Goal: Transaction & Acquisition: Purchase product/service

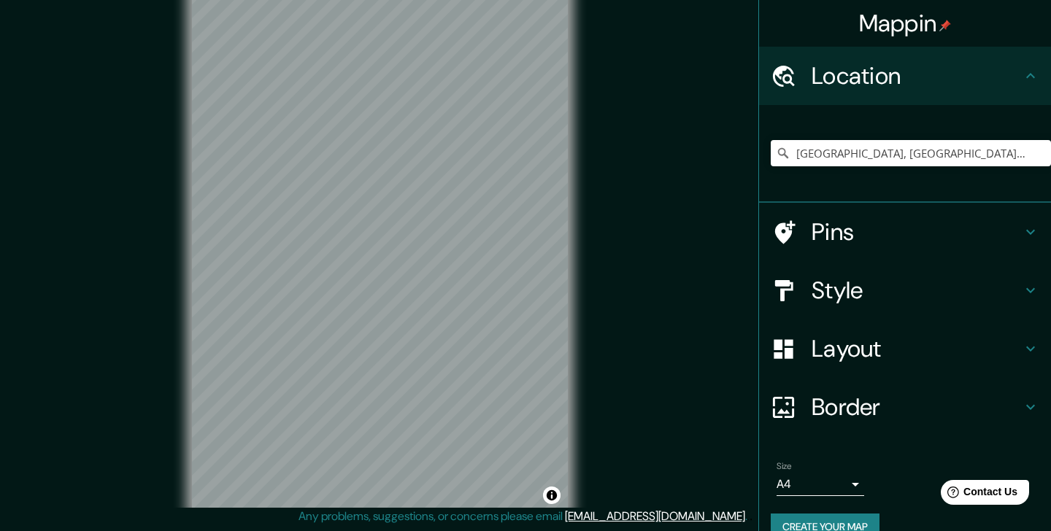
scroll to position [28, 0]
click at [980, 312] on div "Style" at bounding box center [905, 290] width 292 height 58
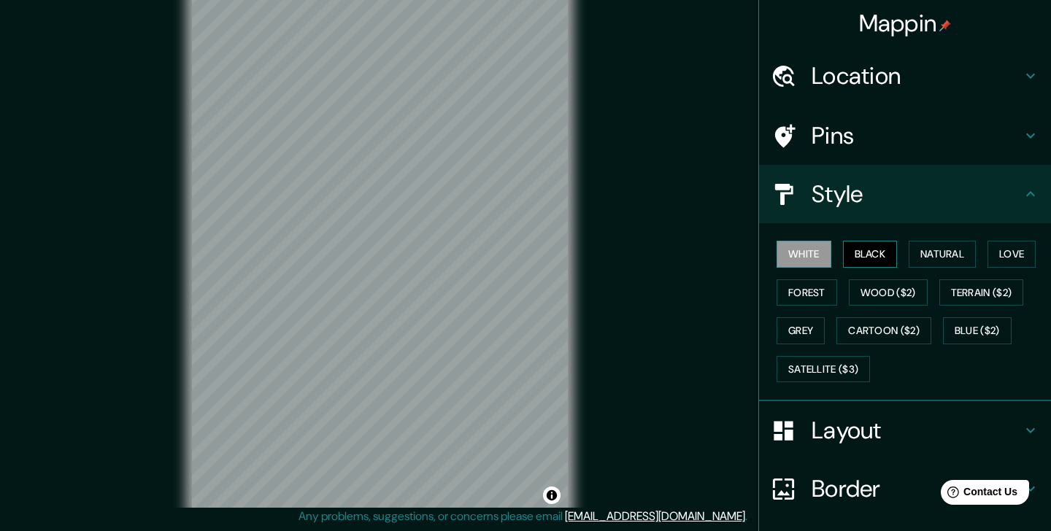
click at [891, 249] on button "Black" at bounding box center [870, 254] width 55 height 27
click at [956, 252] on button "Natural" at bounding box center [941, 254] width 67 height 27
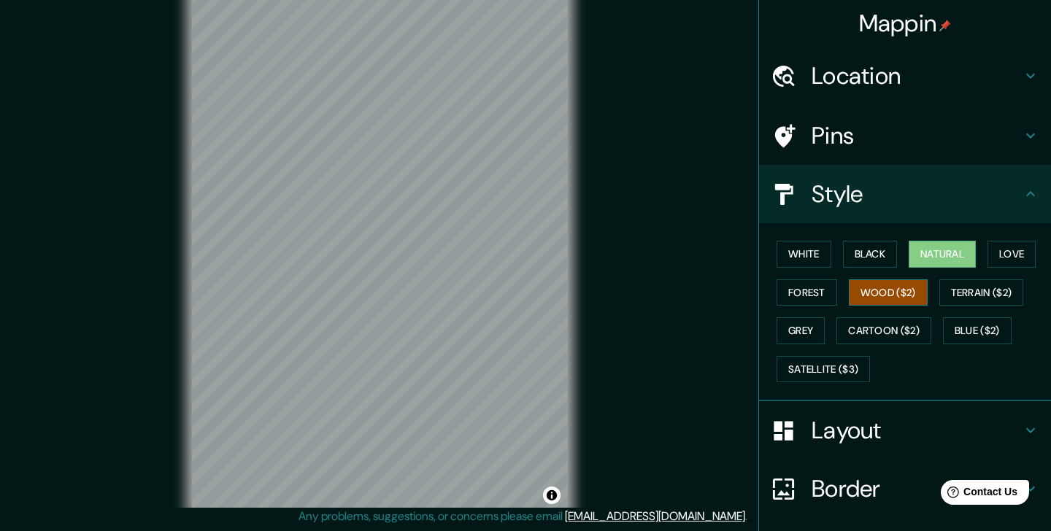
click at [912, 302] on button "Wood ($2)" at bounding box center [887, 292] width 79 height 27
click at [989, 290] on button "Terrain ($2)" at bounding box center [981, 292] width 85 height 27
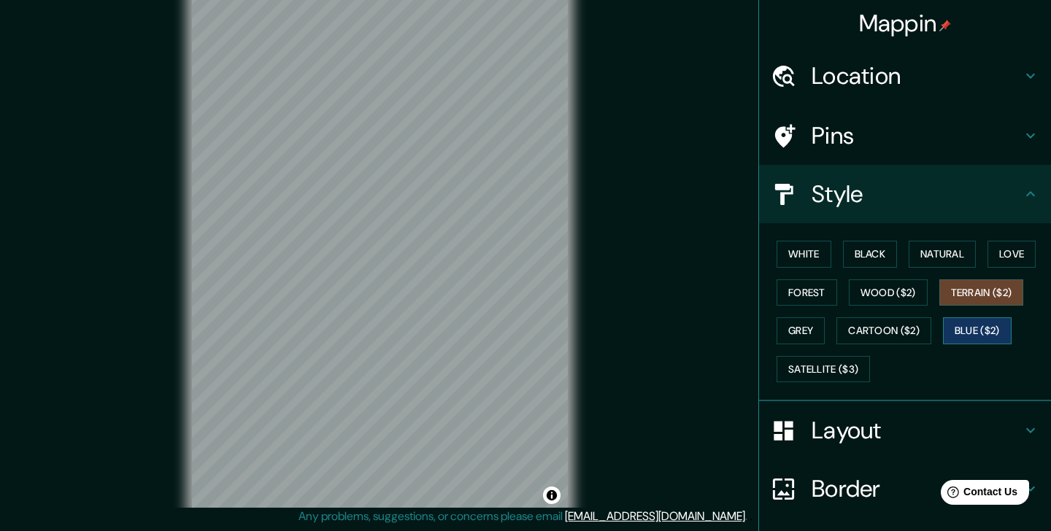
click at [991, 332] on button "Blue ($2)" at bounding box center [977, 330] width 69 height 27
click at [917, 333] on button "Cartoon ($2)" at bounding box center [883, 330] width 95 height 27
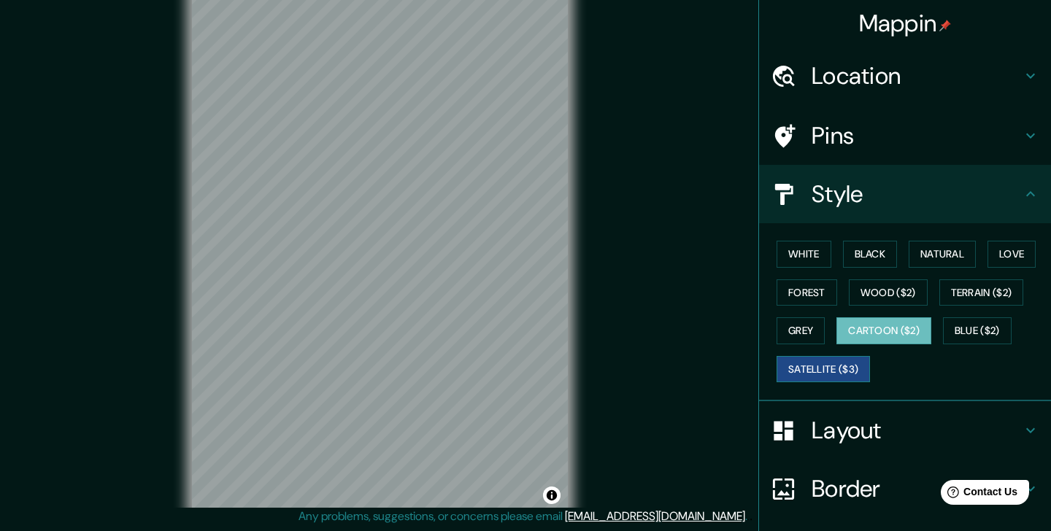
click at [839, 374] on button "Satellite ($3)" at bounding box center [822, 369] width 93 height 27
click at [888, 340] on button "Cartoon ($2)" at bounding box center [883, 330] width 95 height 27
